Goal: Task Accomplishment & Management: Complete application form

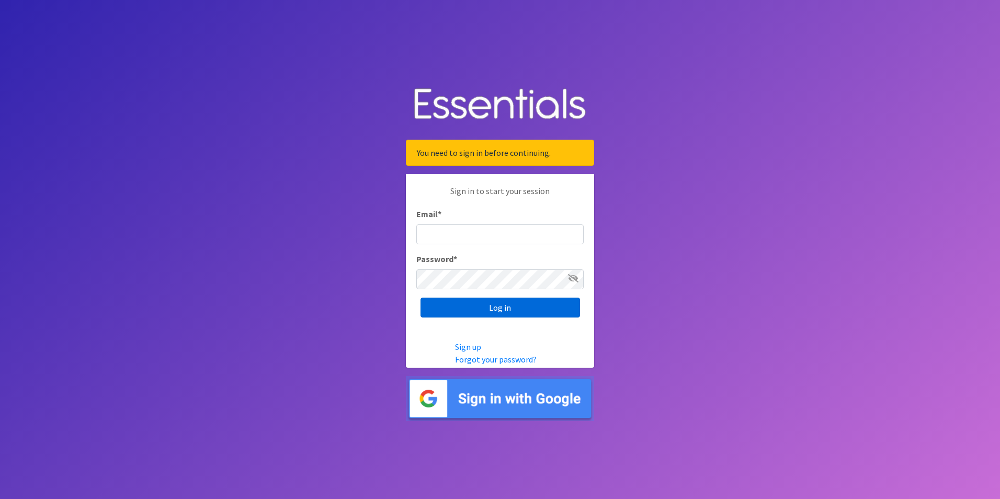
type input "[EMAIL_ADDRESS][DOMAIN_NAME]"
click at [491, 313] on input "Log in" at bounding box center [500, 308] width 160 height 20
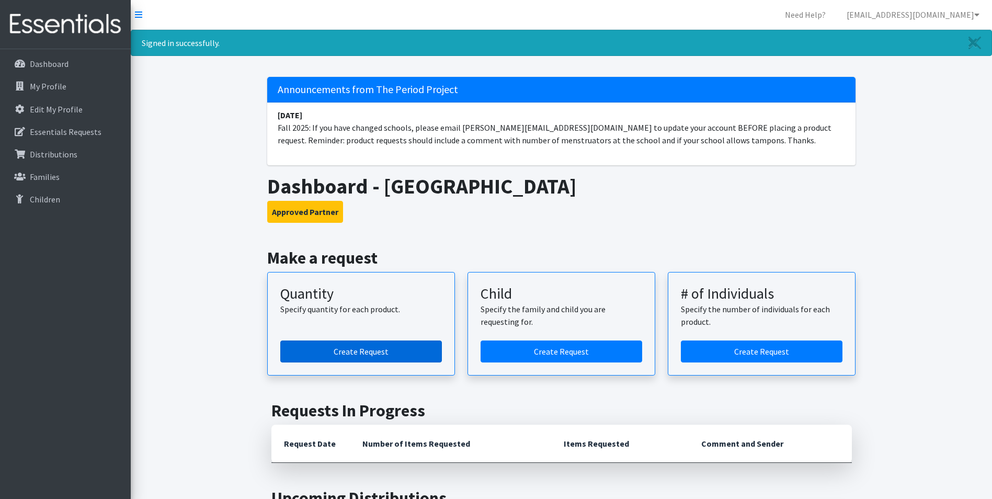
click at [351, 353] on link "Create Request" at bounding box center [361, 351] width 162 height 22
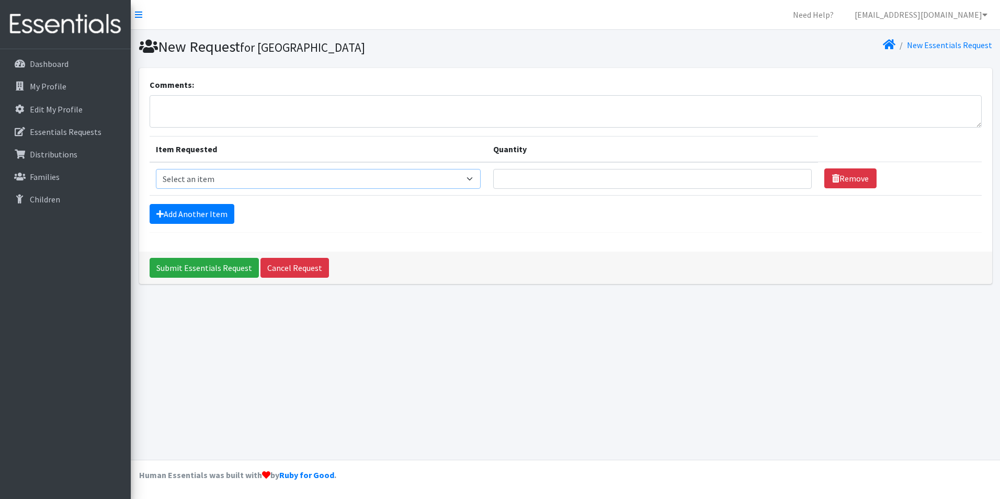
click at [478, 181] on select "Select an item GVL ADULT/COMMUNITY PACK GVL ADULT/Community KIT GVL Day Pads GV…" at bounding box center [318, 179] width 325 height 20
select select "14624"
click at [156, 169] on select "Select an item GVL ADULT/COMMUNITY PACK GVL ADULT/Community KIT GVL Day Pads GV…" at bounding box center [318, 179] width 325 height 20
click at [515, 185] on input "Quantity" at bounding box center [652, 179] width 319 height 20
type input "500"
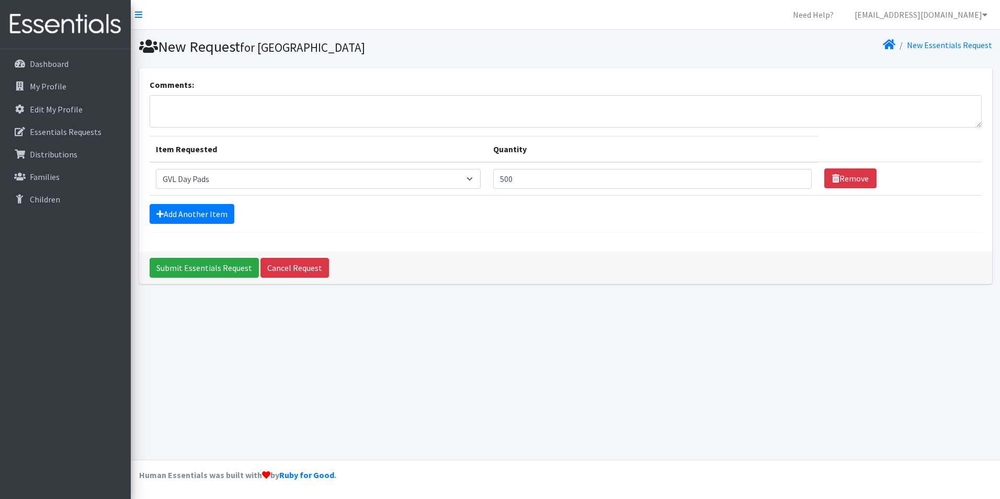
click at [522, 208] on div "Add Another Item" at bounding box center [566, 214] width 832 height 20
click at [211, 217] on link "Add Another Item" at bounding box center [192, 214] width 85 height 20
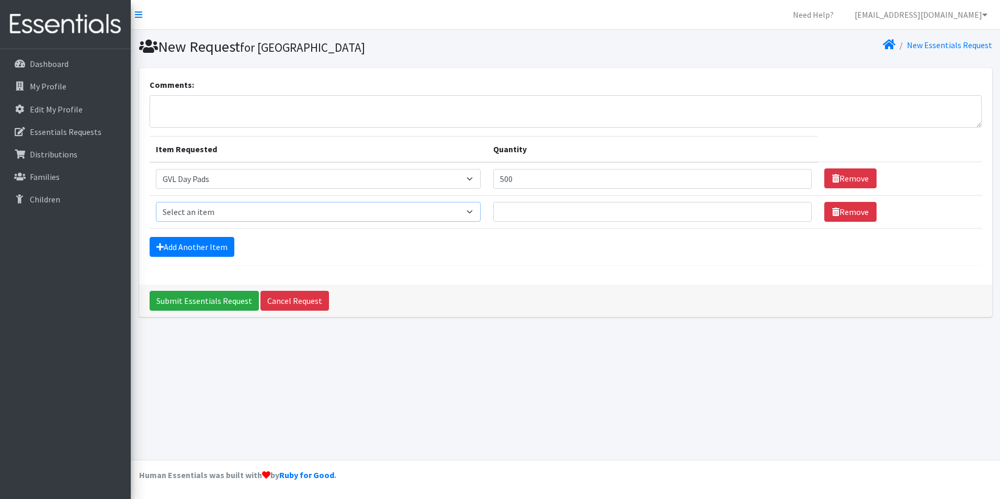
click at [476, 213] on select "Select an item GVL ADULT/COMMUNITY PACK GVL ADULT/Community KIT GVL Day Pads GV…" at bounding box center [318, 212] width 325 height 20
select select "14619"
click at [156, 202] on select "Select an item GVL ADULT/COMMUNITY PACK GVL ADULT/Community KIT GVL Day Pads GV…" at bounding box center [318, 212] width 325 height 20
click at [513, 216] on input "Quantity" at bounding box center [652, 212] width 319 height 20
type input "500"
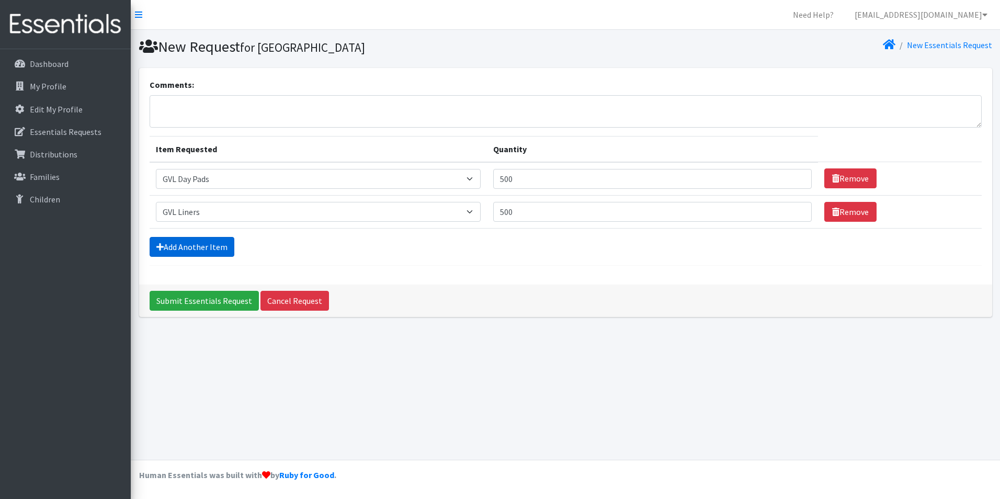
click at [198, 247] on link "Add Another Item" at bounding box center [192, 247] width 85 height 20
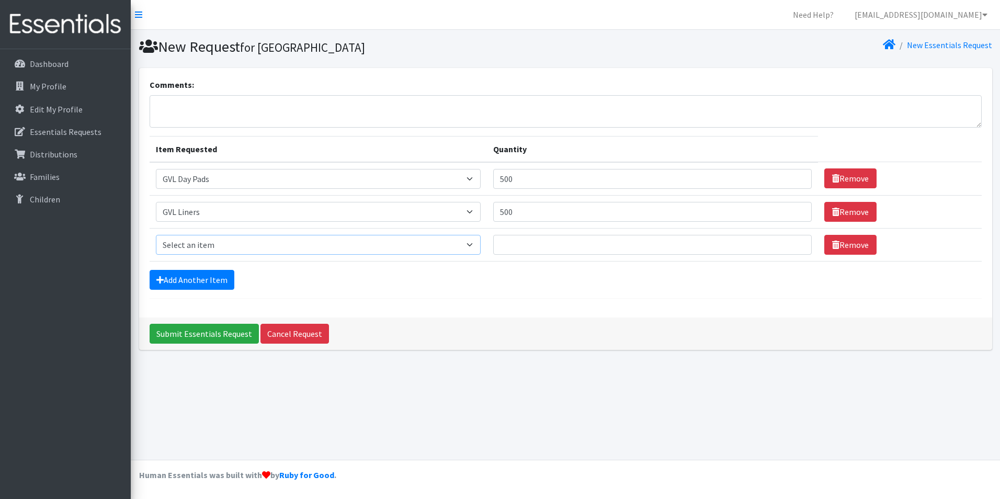
click at [474, 245] on select "Select an item GVL ADULT/COMMUNITY PACK GVL ADULT/Community KIT GVL Day Pads GV…" at bounding box center [318, 245] width 325 height 20
select select "14623"
click at [156, 235] on select "Select an item GVL ADULT/COMMUNITY PACK GVL ADULT/Community KIT GVL Day Pads GV…" at bounding box center [318, 245] width 325 height 20
click at [540, 238] on input "Quantity" at bounding box center [652, 245] width 319 height 20
type input "250"
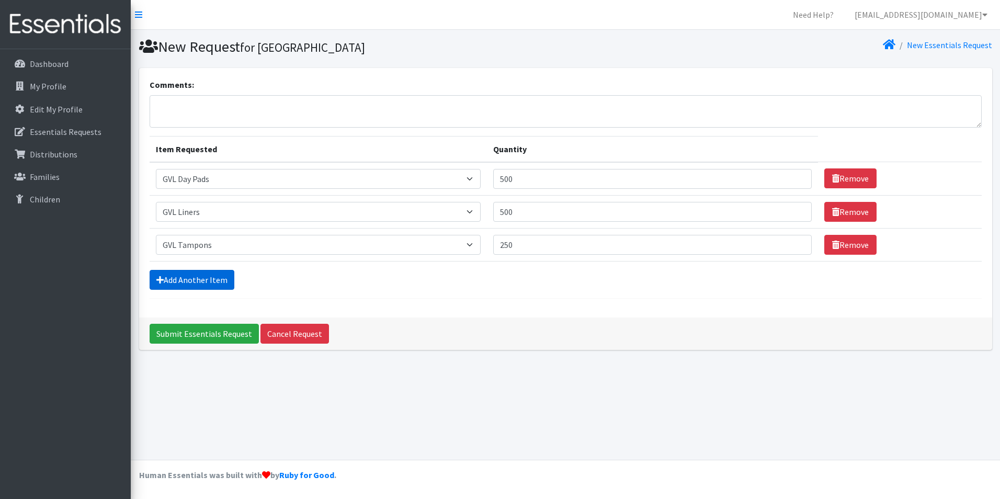
click at [186, 276] on link "Add Another Item" at bounding box center [192, 280] width 85 height 20
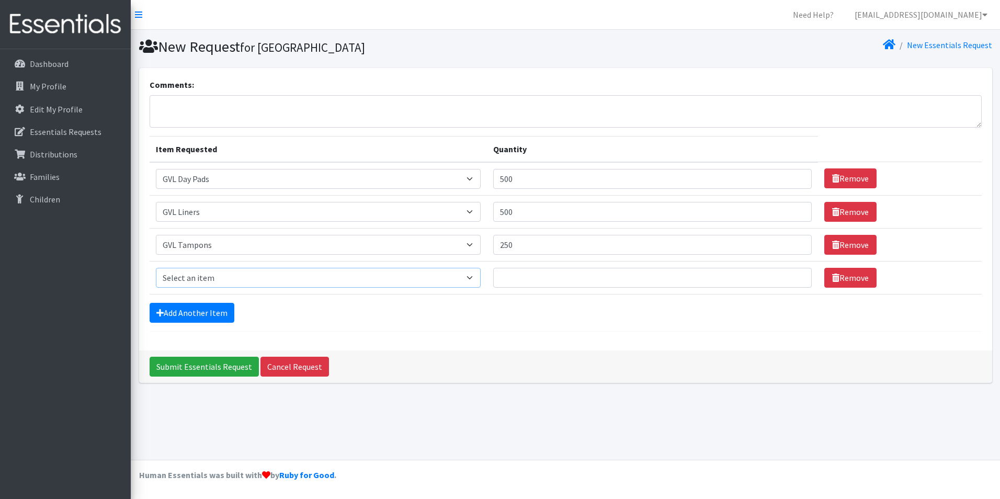
click at [472, 281] on select "Select an item GVL ADULT/COMMUNITY PACK GVL ADULT/Community KIT GVL Day Pads GV…" at bounding box center [318, 278] width 325 height 20
select select "14620"
click at [156, 268] on select "Select an item GVL ADULT/COMMUNITY PACK GVL ADULT/Community KIT GVL Day Pads GV…" at bounding box center [318, 278] width 325 height 20
click at [528, 280] on input "Quantity" at bounding box center [652, 278] width 319 height 20
type input "250"
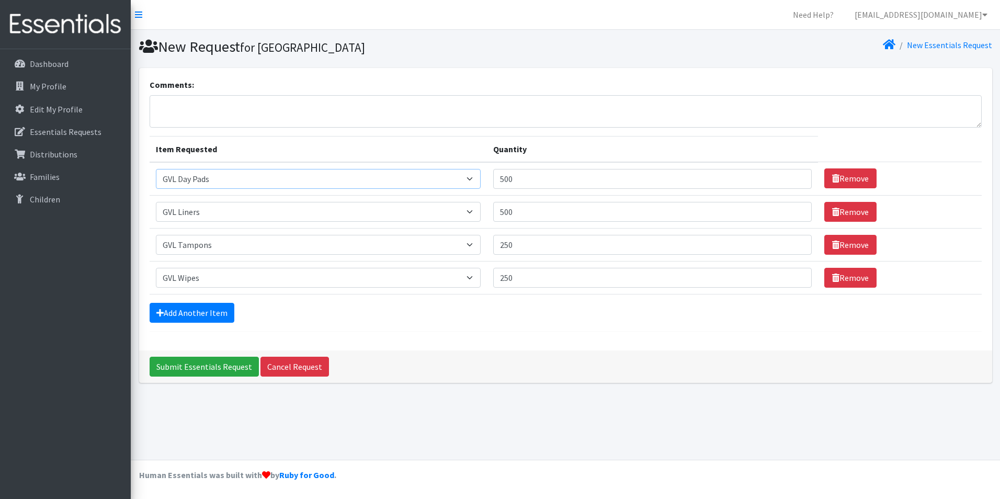
click at [274, 177] on select "Select an item GVL ADULT/COMMUNITY PACK GVL ADULT/Community KIT GVL Day Pads GV…" at bounding box center [318, 179] width 325 height 20
select select "14626"
click at [156, 169] on select "Select an item GVL ADULT/COMMUNITY PACK GVL ADULT/Community KIT GVL Day Pads GV…" at bounding box center [318, 179] width 325 height 20
click at [382, 336] on div "Comments: Item Requested Quantity Item Requested Select an item GVL ADULT/COMMU…" at bounding box center [565, 209] width 853 height 282
click at [218, 314] on link "Add Another Item" at bounding box center [192, 313] width 85 height 20
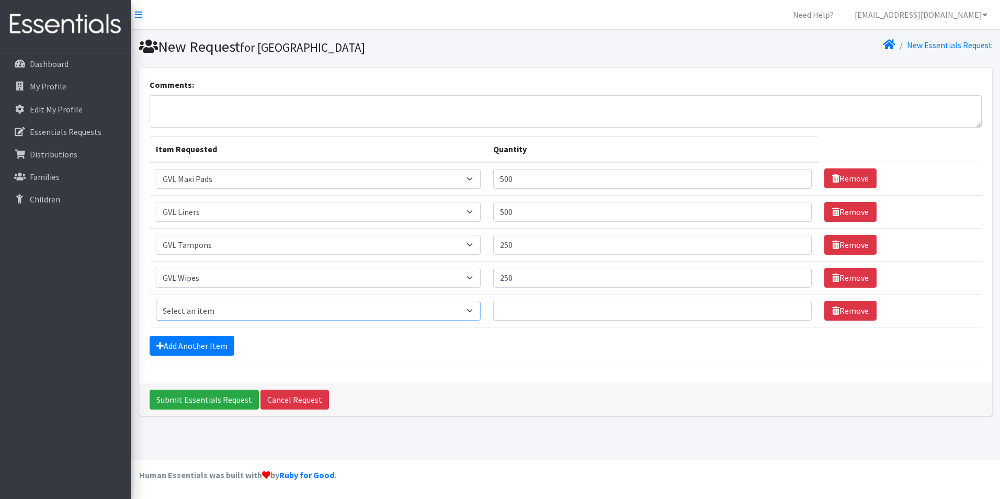
click at [218, 314] on select "Select an item GVL ADULT/COMMUNITY PACK GVL ADULT/Community KIT GVL Day Pads GV…" at bounding box center [318, 311] width 325 height 20
click at [262, 318] on select "Select an item GVL ADULT/COMMUNITY PACK GVL ADULT/Community KIT GVL Day Pads GV…" at bounding box center [318, 311] width 325 height 20
click at [831, 304] on link "Remove" at bounding box center [850, 311] width 52 height 20
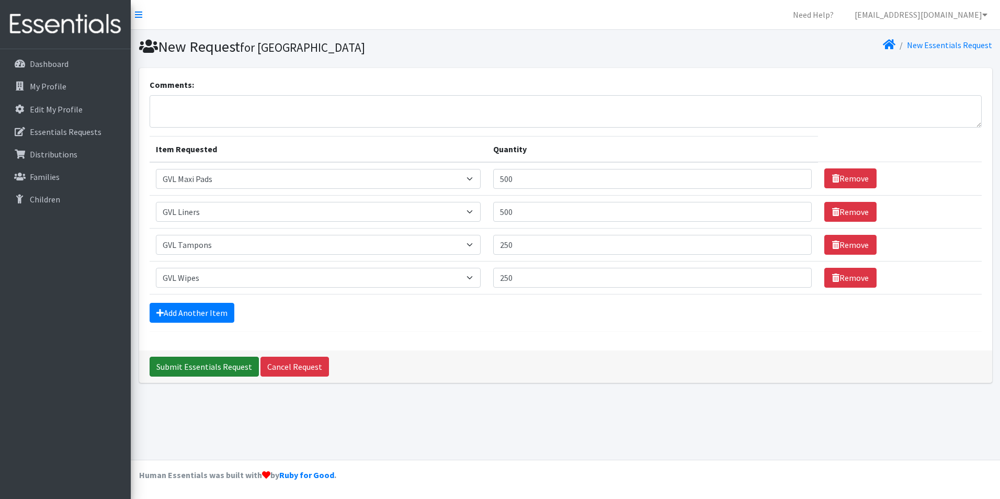
click at [181, 368] on input "Submit Essentials Request" at bounding box center [204, 367] width 109 height 20
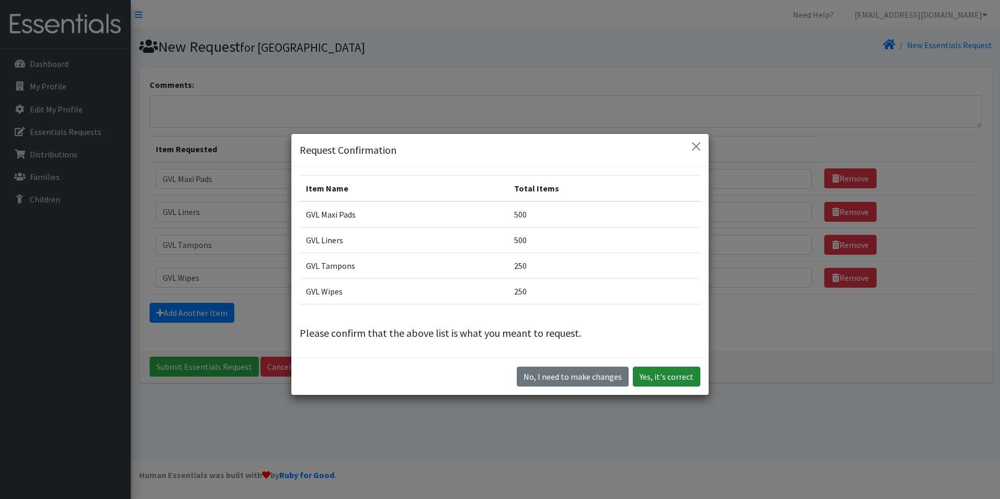
click at [665, 373] on button "Yes, it's correct" at bounding box center [666, 377] width 67 height 20
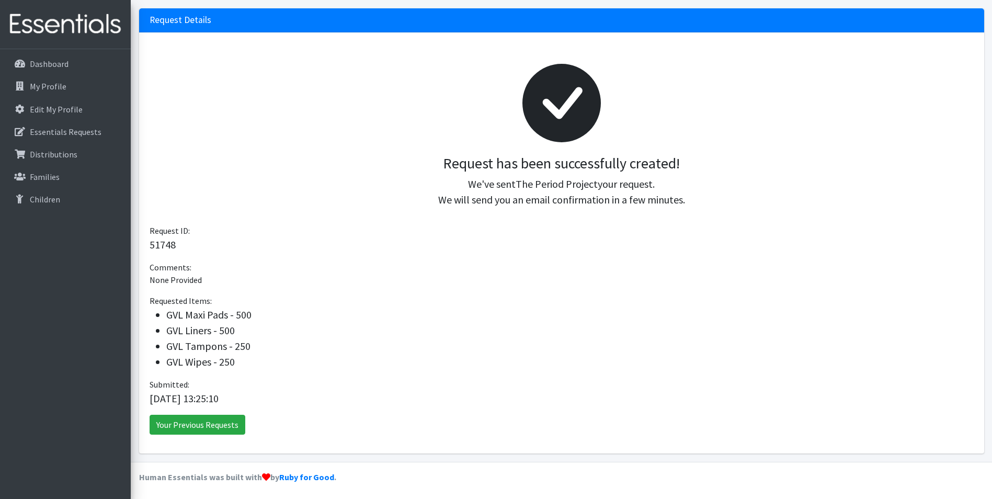
scroll to position [96, 0]
